Goal: Complete application form

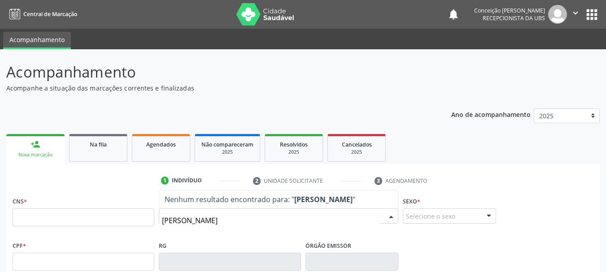
type input "[PERSON_NAME]"
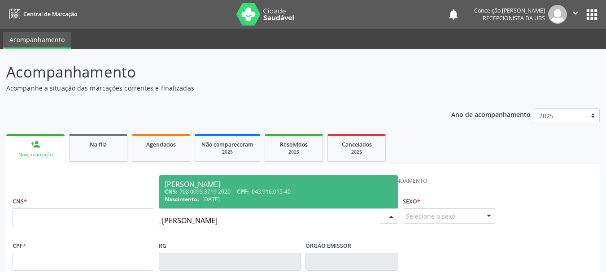
click at [253, 189] on div "CNS: 708 0093 3719 2020 CPF: 043.916.015-40" at bounding box center [279, 192] width 228 height 8
type input "708 0093 3719 2020"
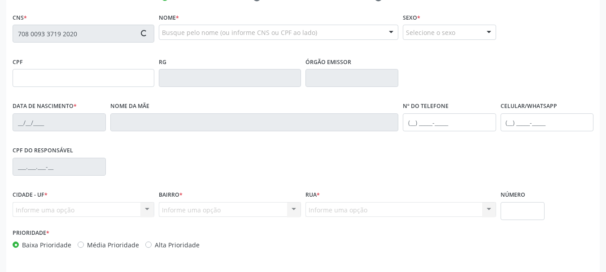
scroll to position [214, 0]
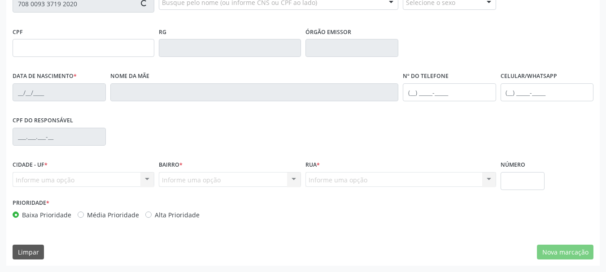
type input "043.916.015-40"
type input "[DATE]"
type input "[PERSON_NAME]"
type input "[PHONE_NUMBER]"
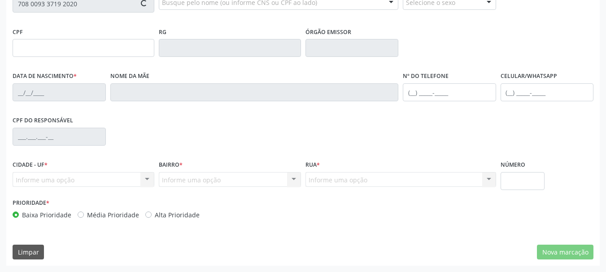
type input "447.440.645-15"
type input "S/N"
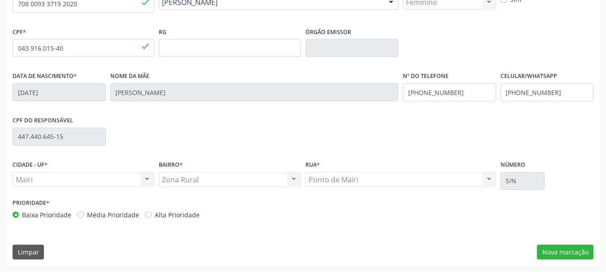
click at [155, 217] on label "Alta Prioridade" at bounding box center [177, 214] width 45 height 9
click at [145, 217] on input "Alta Prioridade" at bounding box center [148, 214] width 6 height 8
radio input "true"
click at [560, 244] on div "CNS 708 0093 3719 2020 done Nome * [PERSON_NAME] [PERSON_NAME] CNS: 708 0093 37…" at bounding box center [302, 123] width 593 height 285
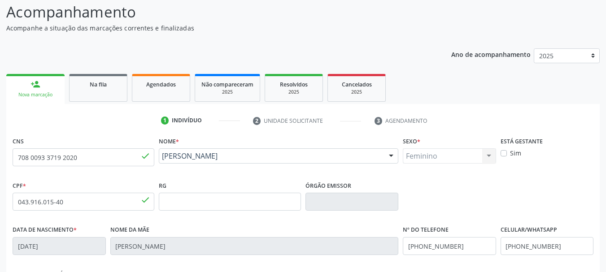
scroll to position [0, 0]
